Goal: Transaction & Acquisition: Purchase product/service

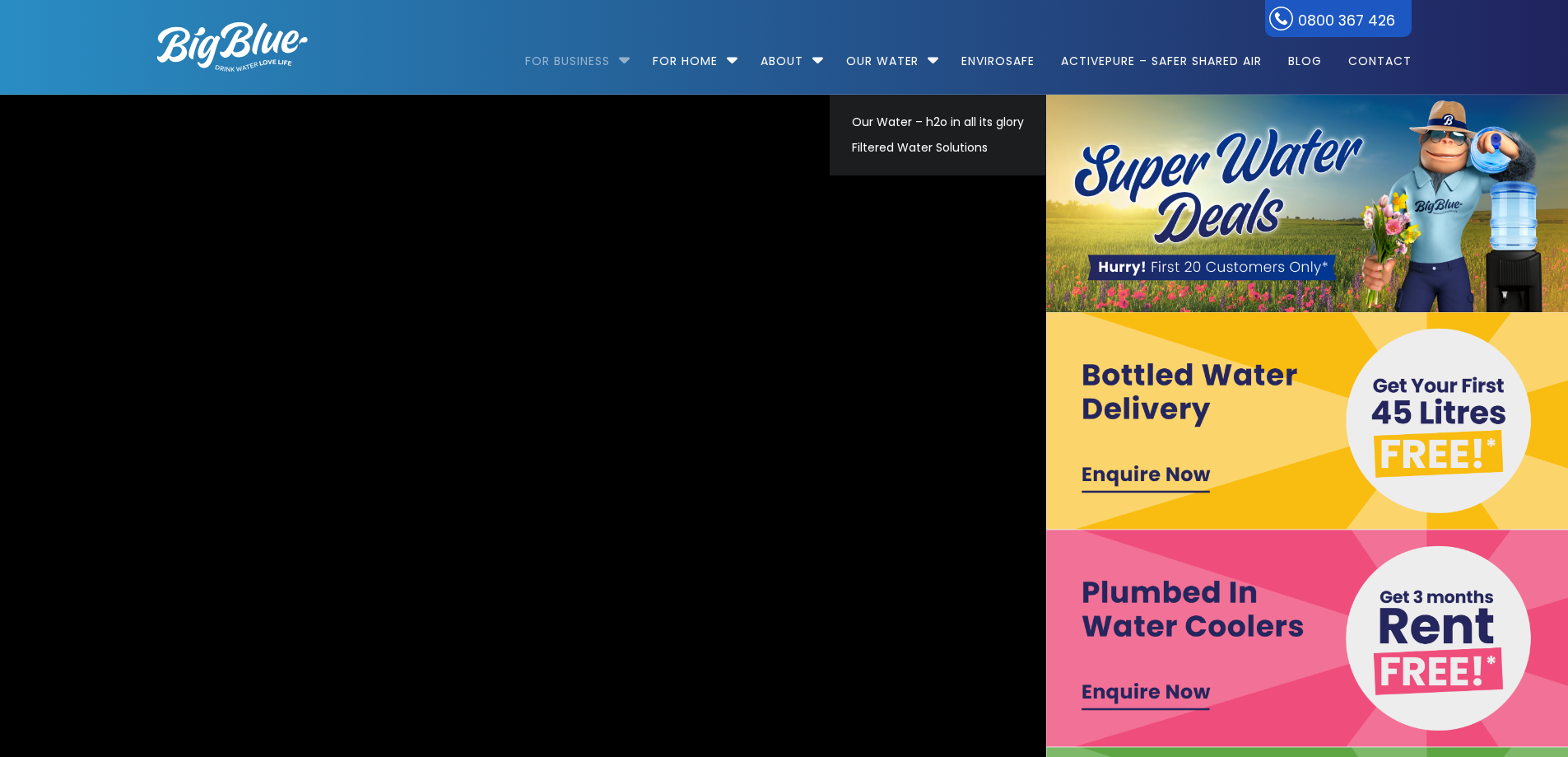
click at [575, 61] on link "For Business" at bounding box center [573, 53] width 97 height 106
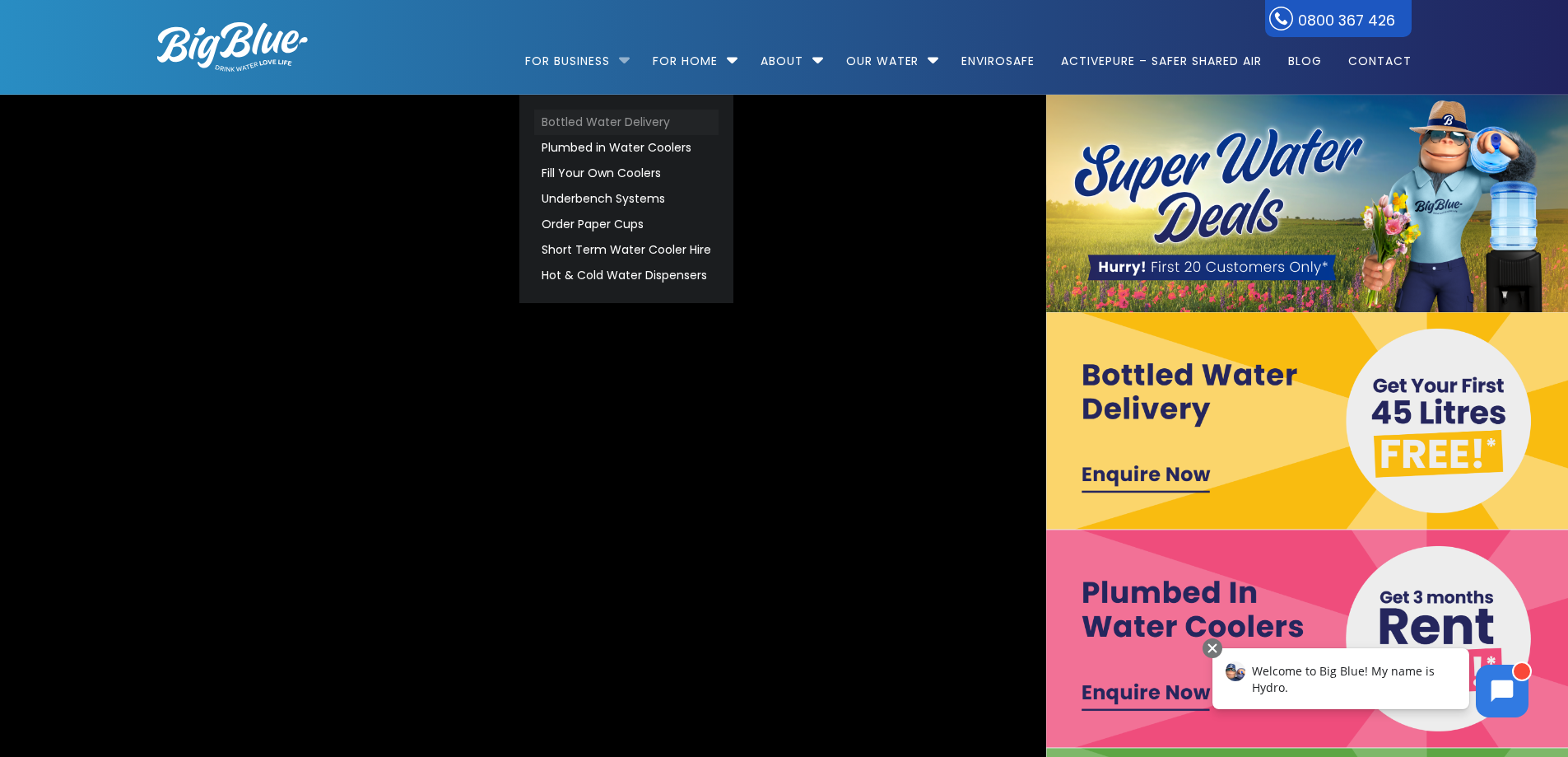
click at [596, 126] on link "Bottled Water Delivery" at bounding box center [626, 122] width 185 height 25
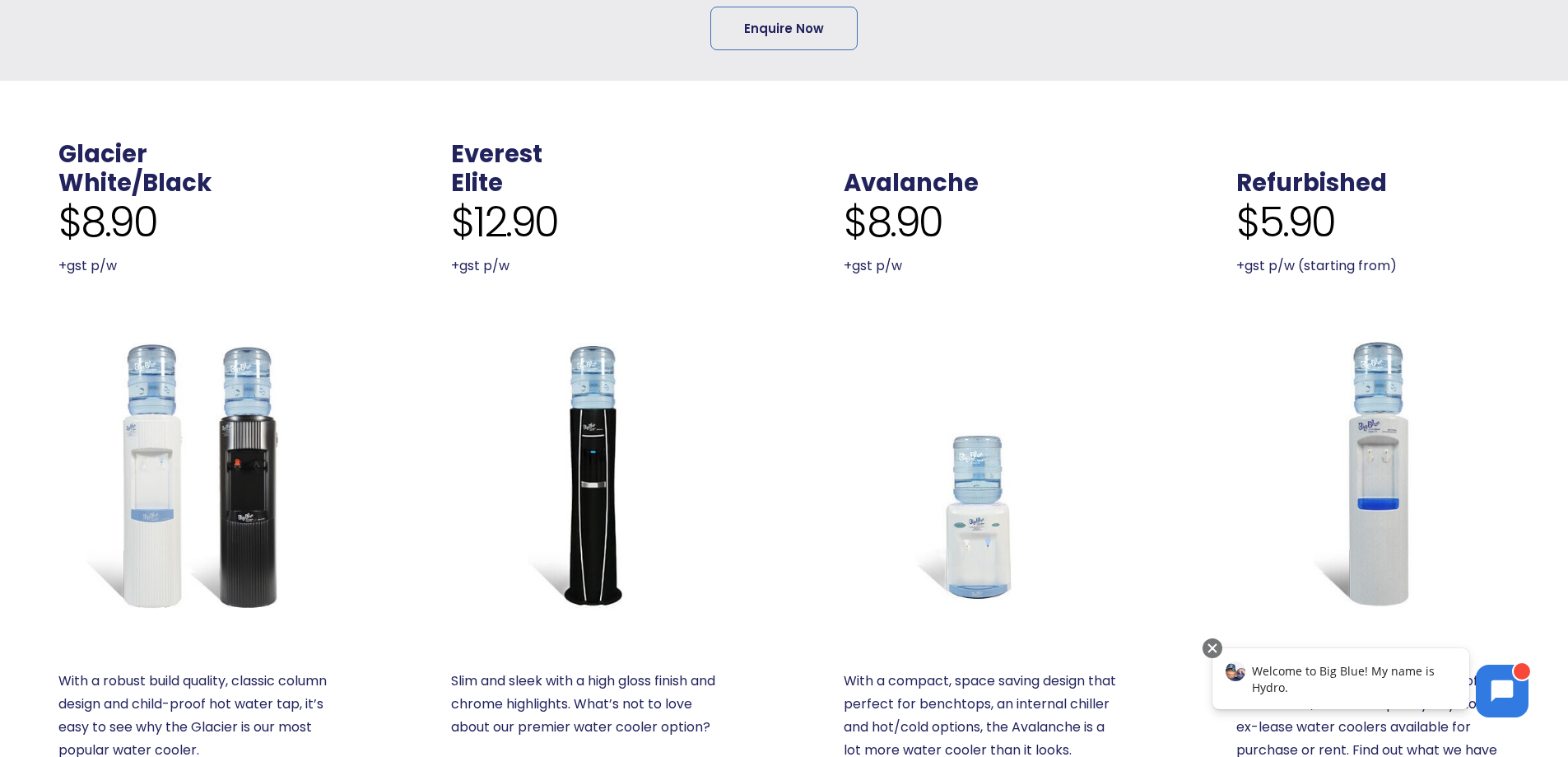
scroll to position [823, 0]
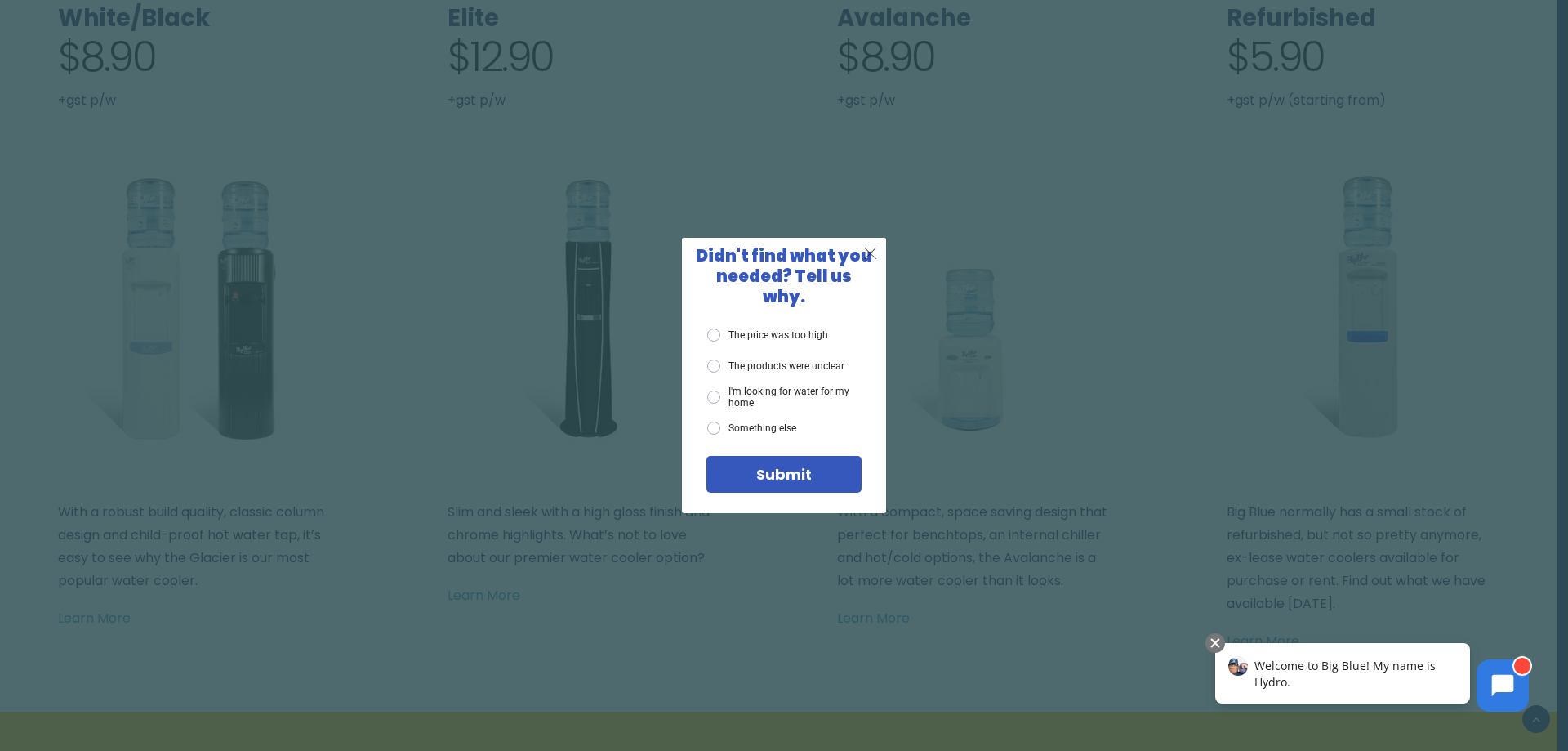
click at [862, 268] on div "X" at bounding box center [872, 253] width 31 height 31
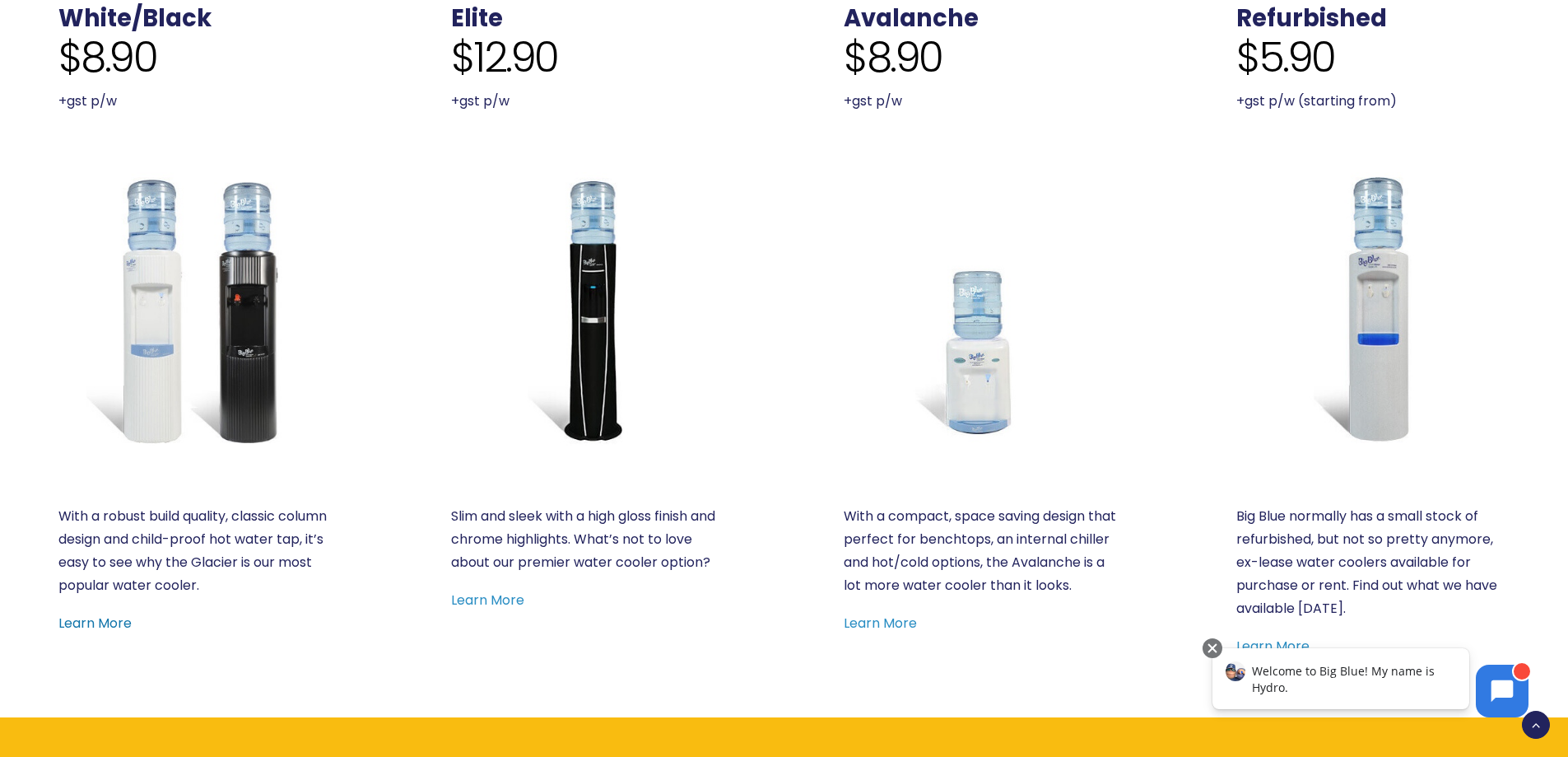
click at [101, 622] on link "Learn More" at bounding box center [95, 622] width 73 height 19
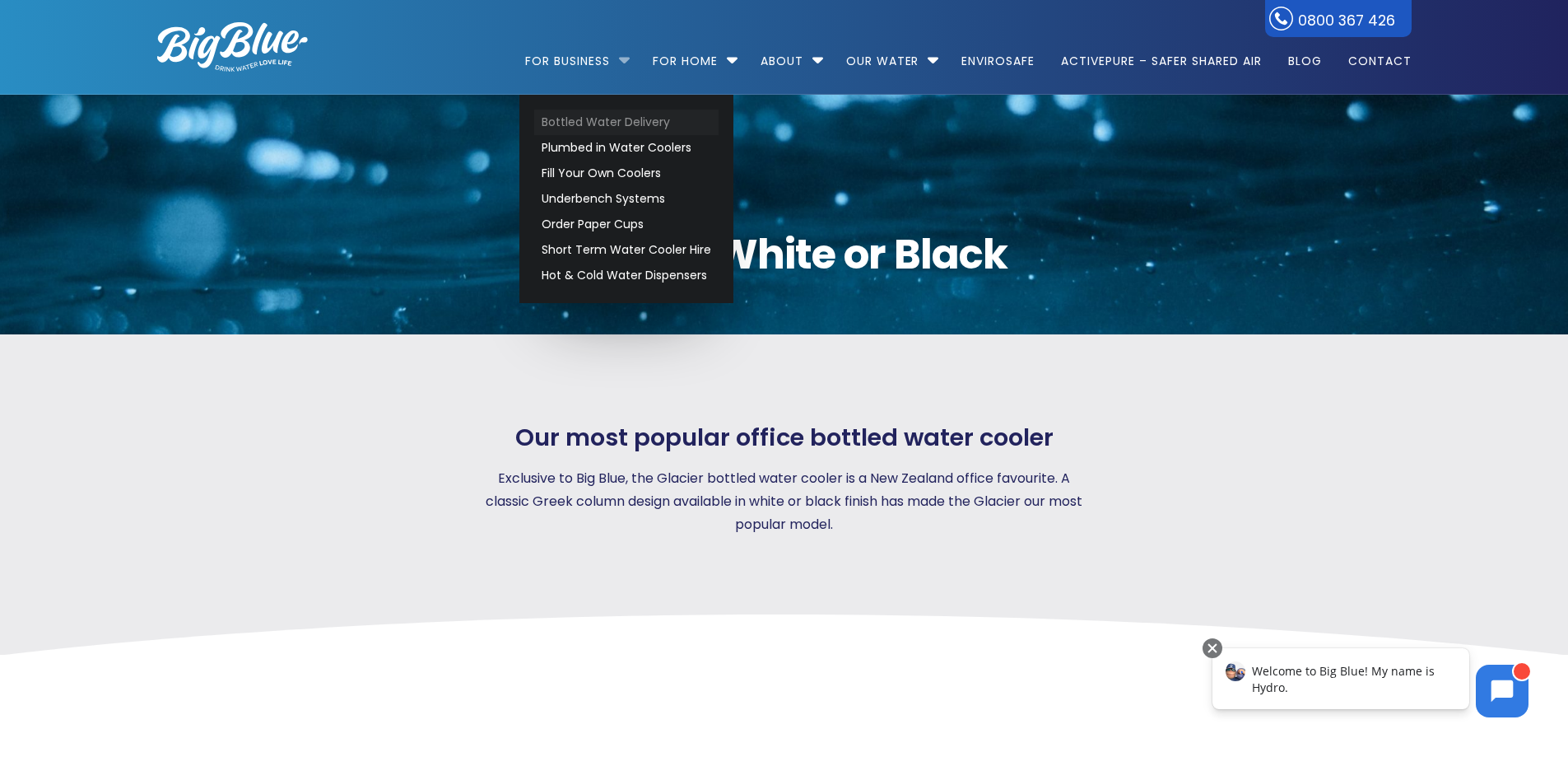
click at [593, 122] on link "Bottled Water Delivery" at bounding box center [626, 122] width 185 height 25
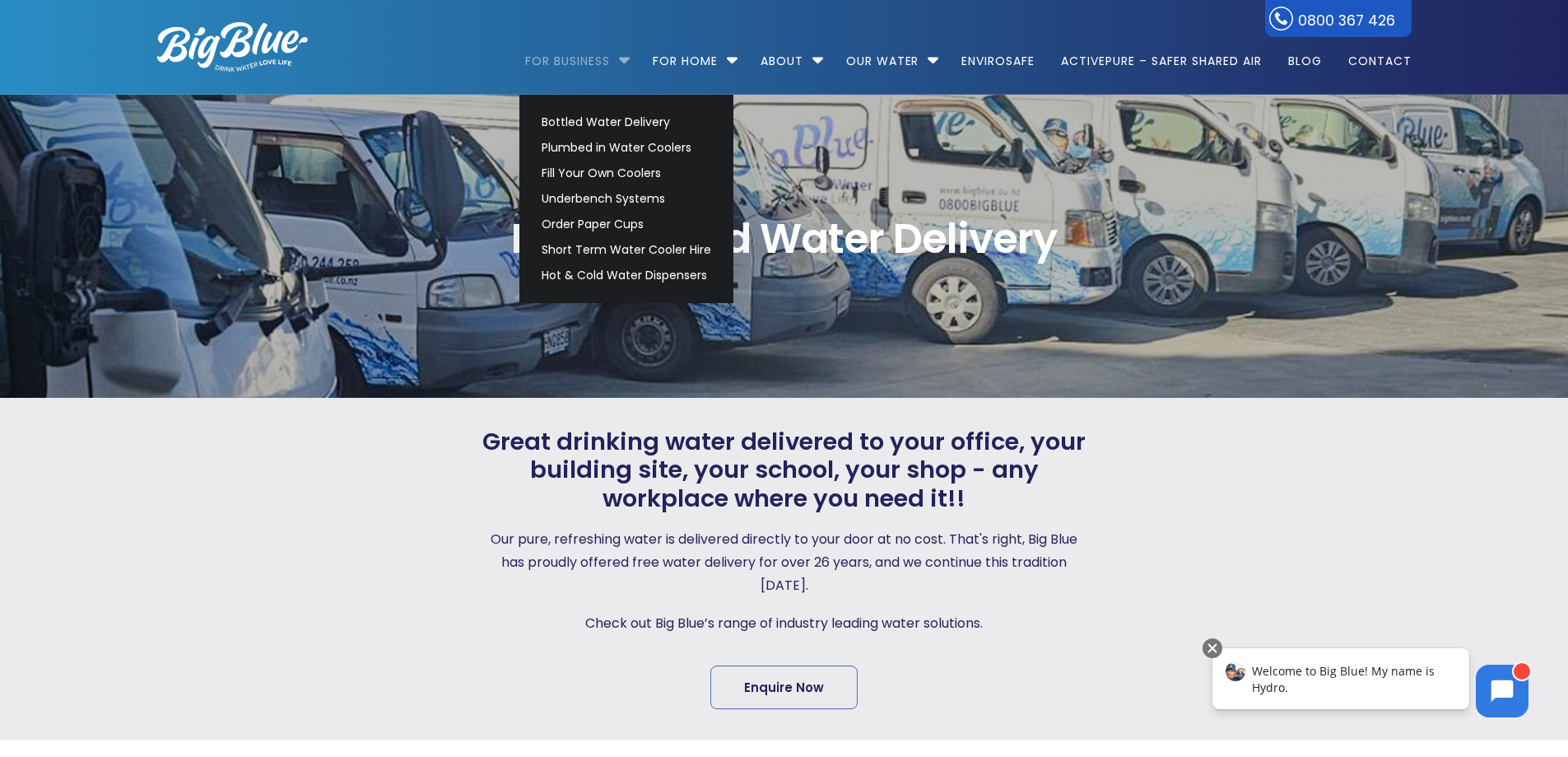
click at [579, 61] on link "For Business" at bounding box center [573, 53] width 97 height 106
click at [587, 126] on link "Bottled Water Delivery" at bounding box center [626, 122] width 185 height 25
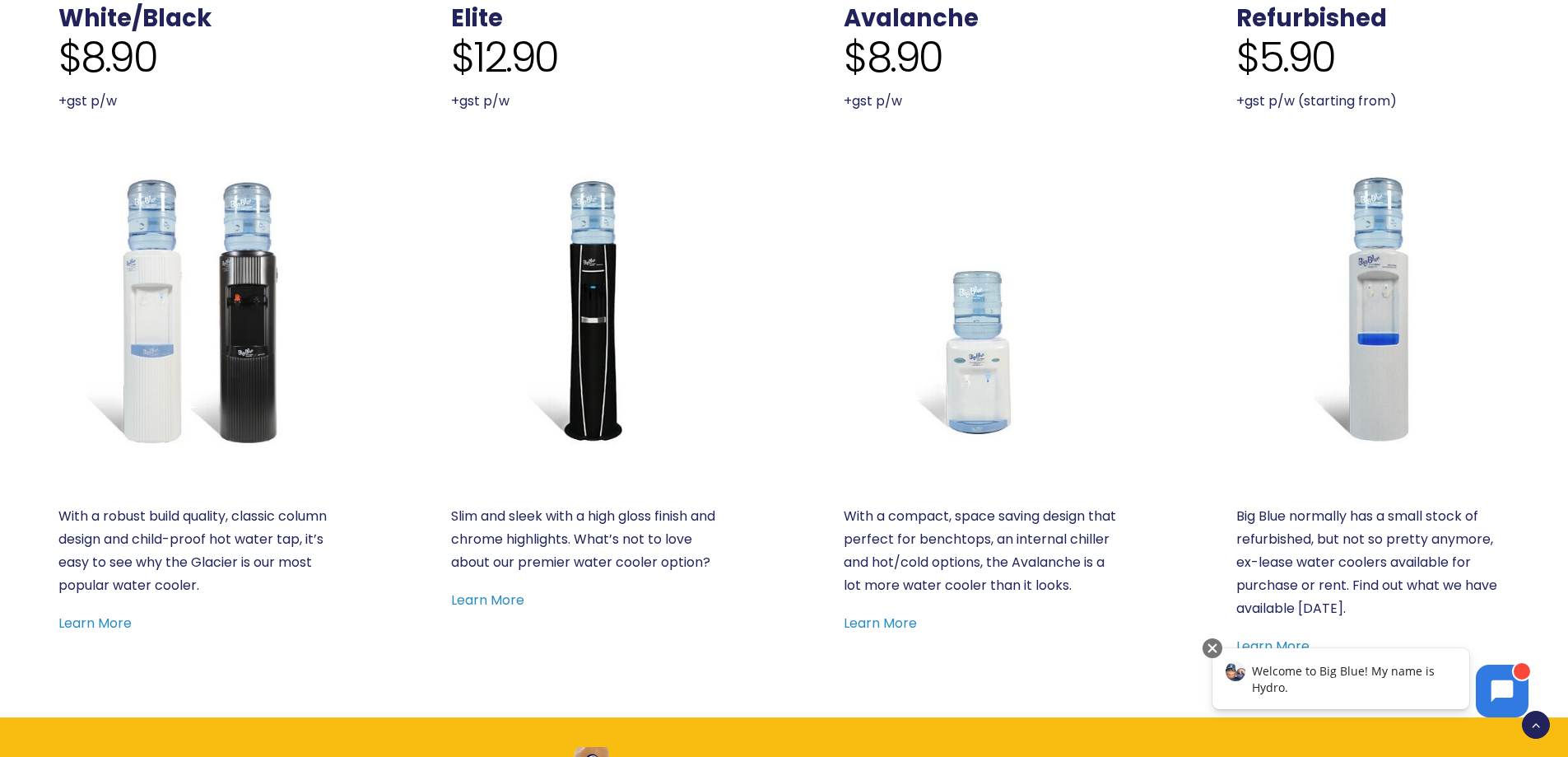
scroll to position [988, 0]
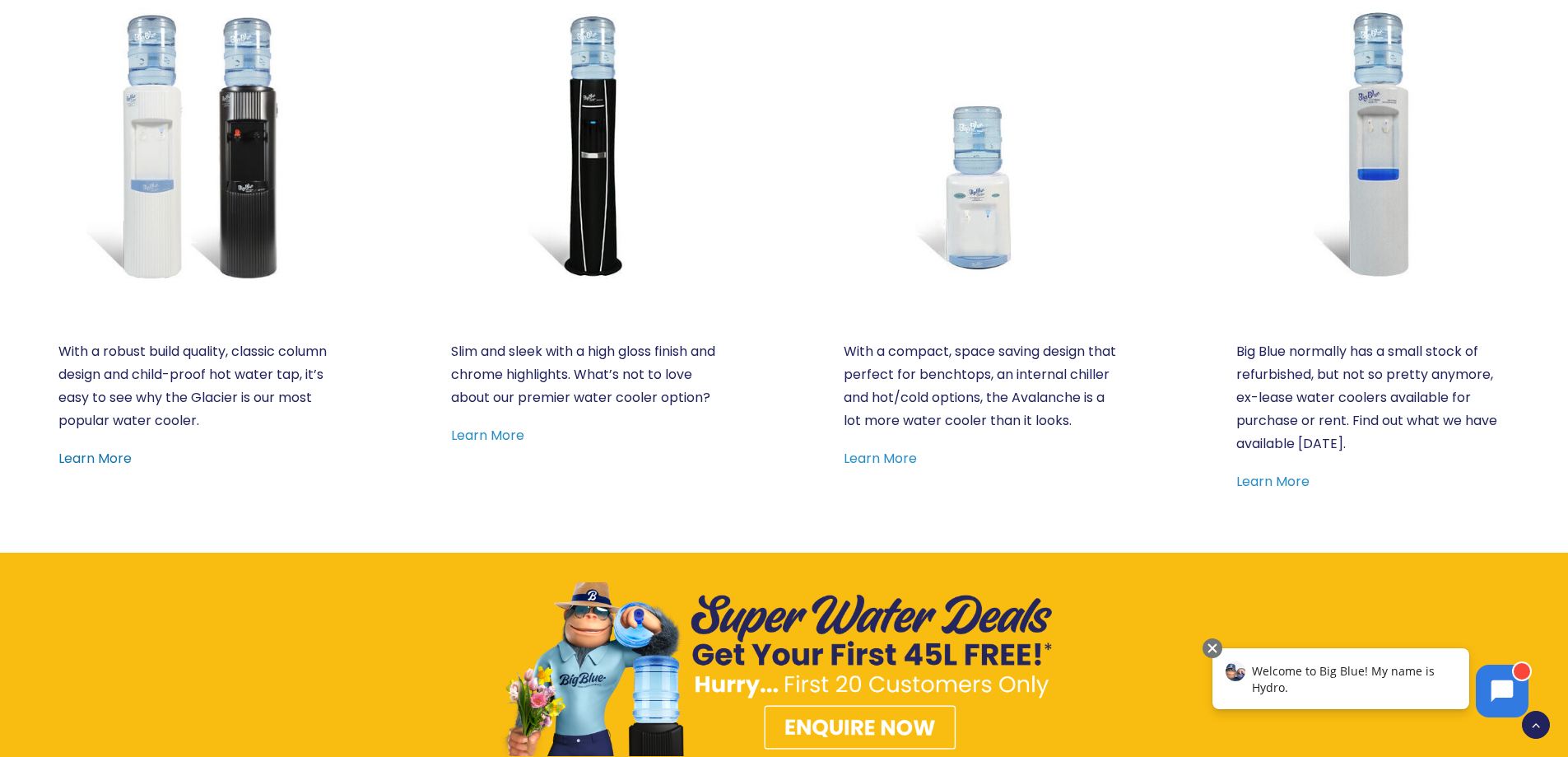
click at [72, 464] on link "Learn More" at bounding box center [95, 458] width 73 height 19
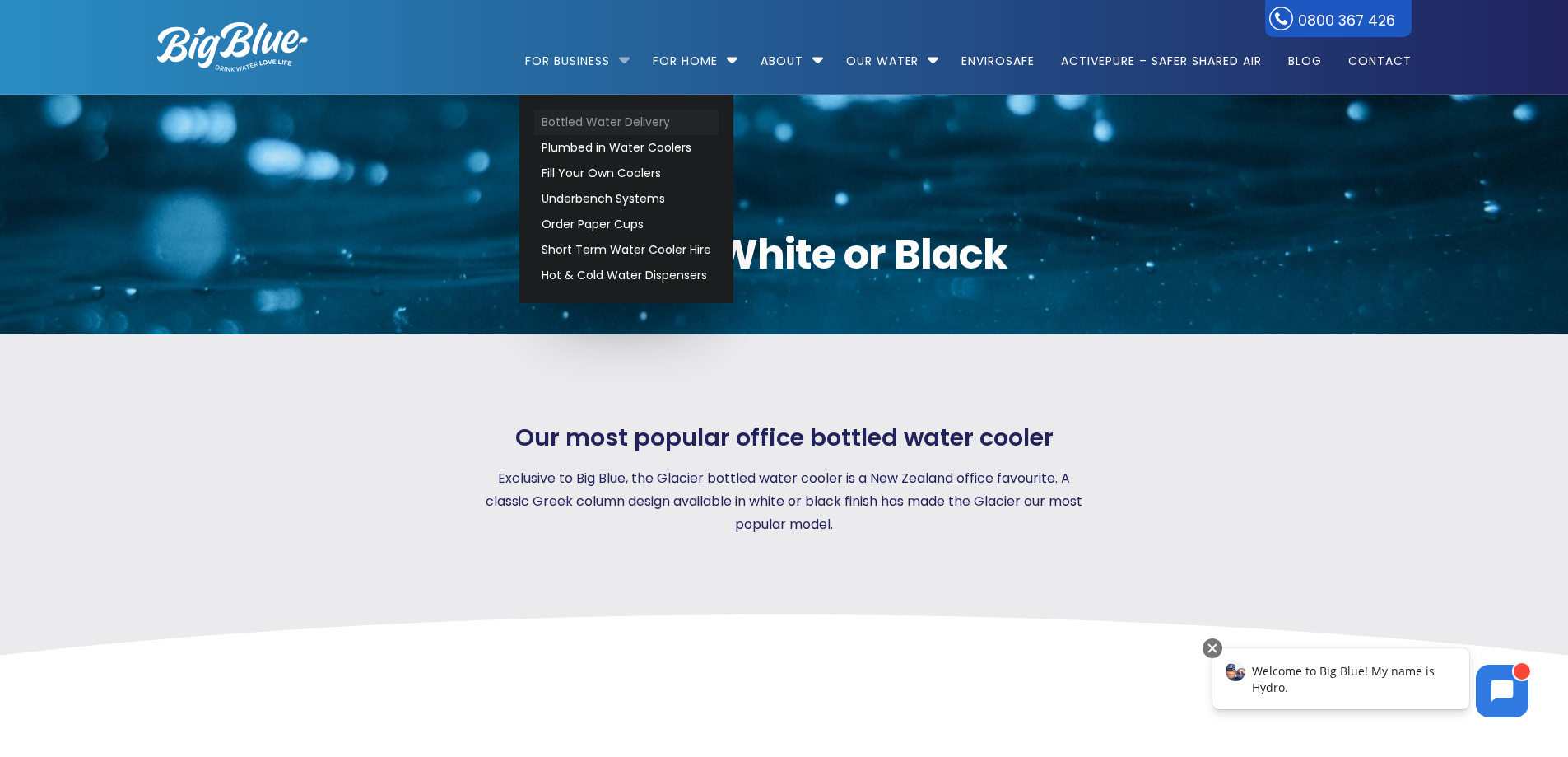
click at [604, 120] on link "Bottled Water Delivery" at bounding box center [626, 122] width 185 height 25
